Goal: Find specific page/section: Find specific page/section

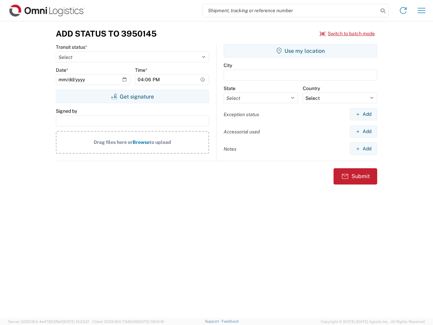
click at [291, 10] on input "search" at bounding box center [290, 10] width 175 height 13
click at [383, 11] on icon at bounding box center [382, 10] width 9 height 9
click at [404, 10] on icon at bounding box center [403, 10] width 11 height 11
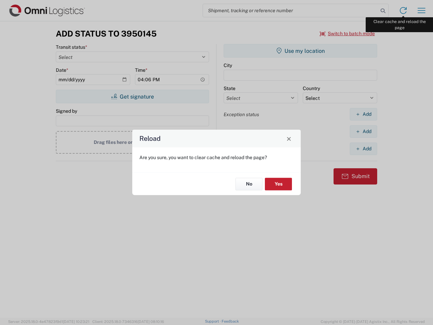
click at [422, 10] on div "Reload Are you sure, you want to clear cache and reload the page? No Yes" at bounding box center [216, 162] width 433 height 325
click at [348, 34] on div "Reload Are you sure, you want to clear cache and reload the page? No Yes" at bounding box center [216, 162] width 433 height 325
click at [132, 96] on div "Reload Are you sure, you want to clear cache and reload the page? No Yes" at bounding box center [216, 162] width 433 height 325
click at [301, 51] on div "Reload Are you sure, you want to clear cache and reload the page? No Yes" at bounding box center [216, 162] width 433 height 325
click at [364, 114] on div "Reload Are you sure, you want to clear cache and reload the page? No Yes" at bounding box center [216, 162] width 433 height 325
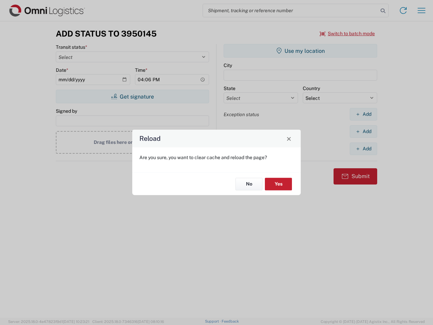
click at [364, 131] on div "Reload Are you sure, you want to clear cache and reload the page? No Yes" at bounding box center [216, 162] width 433 height 325
click at [364, 149] on div "Reload Are you sure, you want to clear cache and reload the page? No Yes" at bounding box center [216, 162] width 433 height 325
